Goal: Ask a question

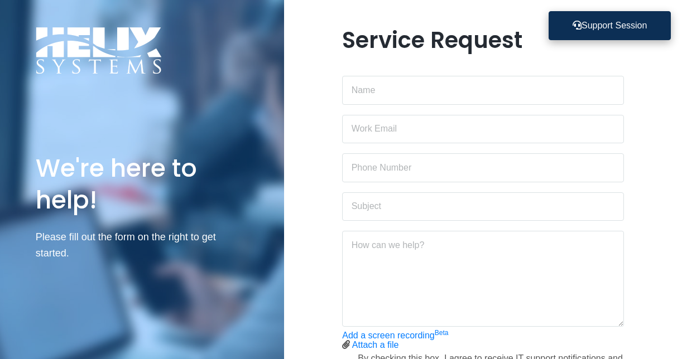
click at [599, 35] on button "Support Session" at bounding box center [610, 25] width 122 height 29
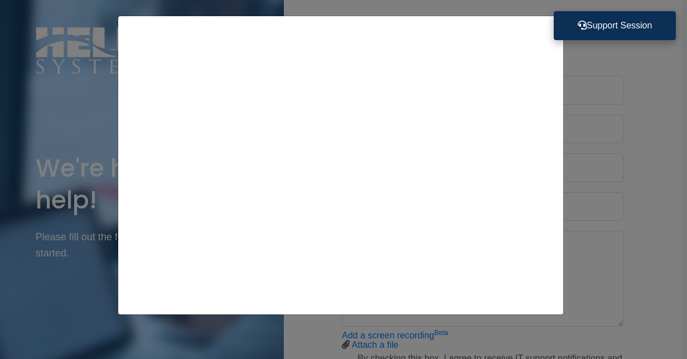
click at [585, 28] on button "Support Session" at bounding box center [615, 25] width 122 height 29
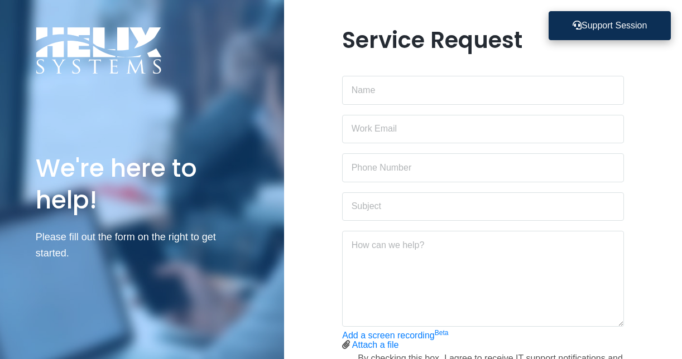
click at [592, 27] on button "Support Session" at bounding box center [610, 25] width 122 height 29
